Goal: Transaction & Acquisition: Purchase product/service

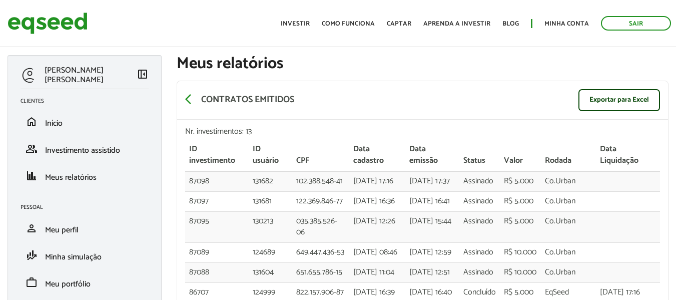
click at [545, 23] on ul "Início Investir Como funciona Captar Aprenda a investir Blog Minha conta Sair" at bounding box center [476, 23] width 400 height 15
click at [554, 27] on link "Minha conta" at bounding box center [566, 24] width 45 height 7
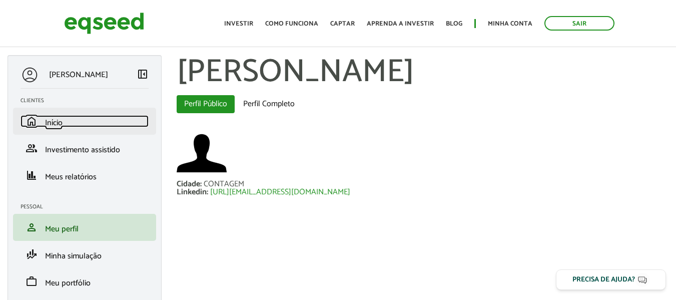
click at [68, 120] on link "home Início" at bounding box center [85, 121] width 128 height 12
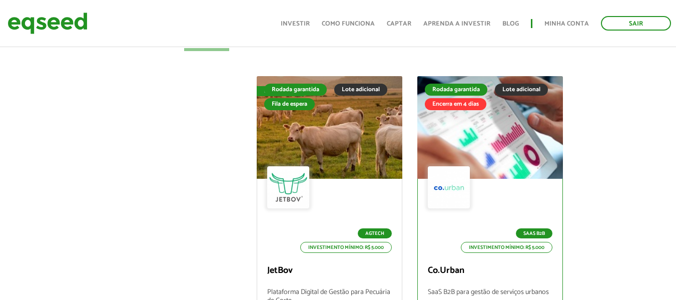
scroll to position [550, 0]
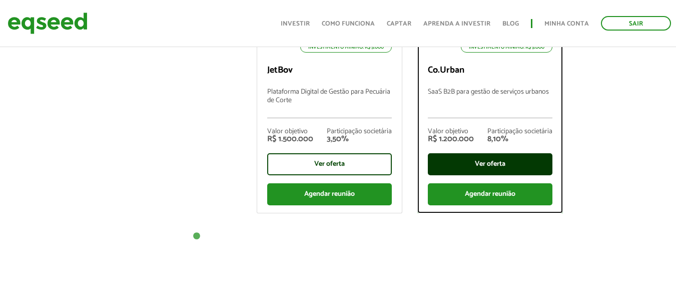
click at [494, 167] on div "Ver oferta" at bounding box center [490, 164] width 125 height 22
